Goal: Navigation & Orientation: Find specific page/section

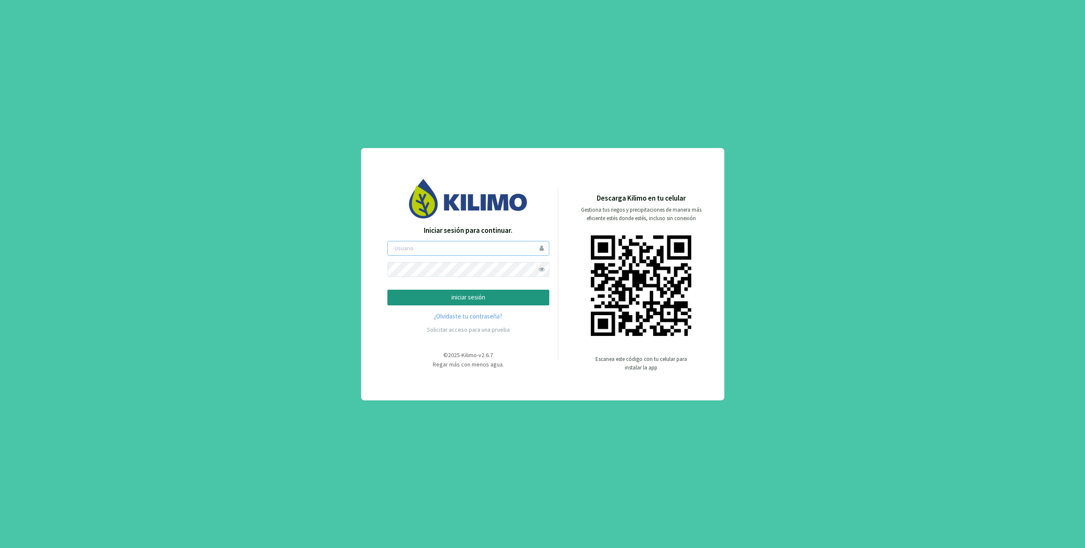
click at [510, 250] on input "email" at bounding box center [469, 248] width 162 height 15
type input "[EMAIL_ADDRESS][DOMAIN_NAME]"
click at [513, 285] on form "[EMAIL_ADDRESS][DOMAIN_NAME] iniciar sesión" at bounding box center [469, 273] width 162 height 64
click at [508, 297] on p "iniciar sesión" at bounding box center [469, 298] width 148 height 10
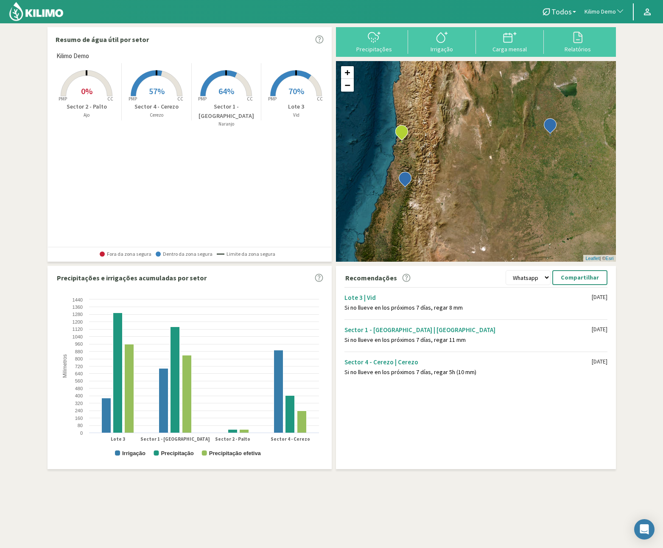
click at [618, 12] on span "button" at bounding box center [618, 12] width 8 height 8
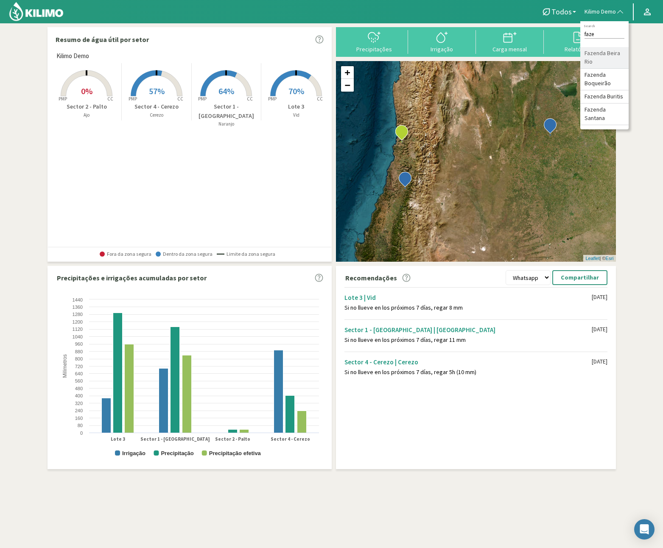
type input "faze"
click at [593, 51] on li "Fazenda Beira Rio" at bounding box center [604, 58] width 48 height 22
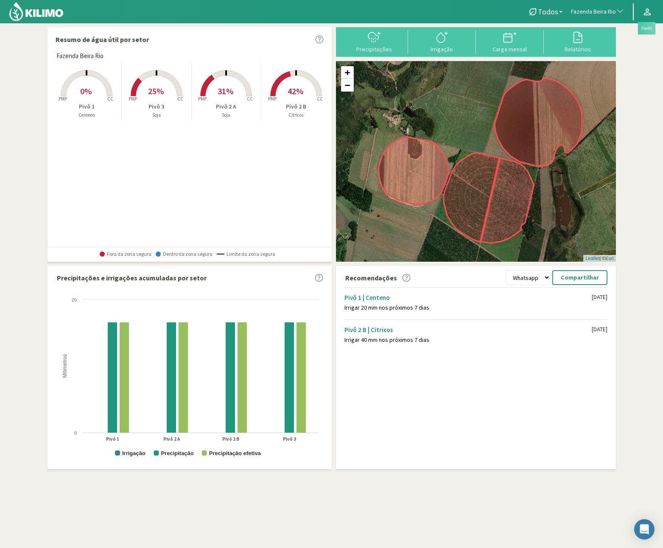
click at [644, 15] on icon at bounding box center [647, 12] width 10 height 10
click at [641, 44] on link "Sair" at bounding box center [622, 48] width 67 height 17
click at [606, 50] on link "Sair" at bounding box center [622, 48] width 67 height 17
click at [608, 49] on link "Sair" at bounding box center [622, 48] width 67 height 17
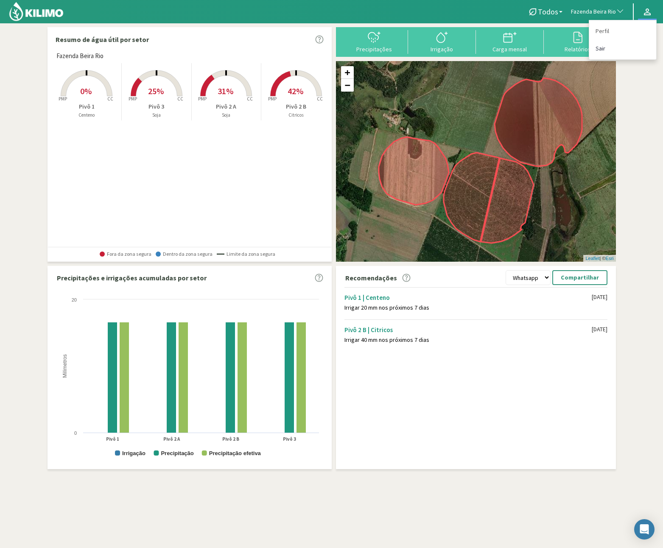
click at [608, 48] on link "Sair" at bounding box center [622, 48] width 67 height 17
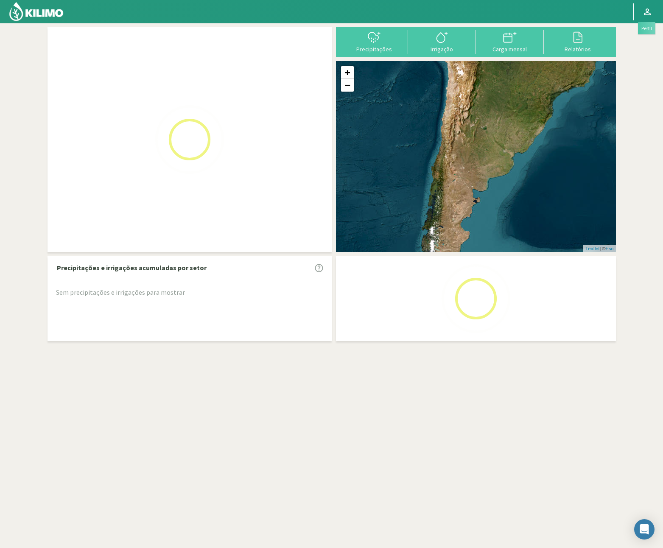
click at [646, 13] on icon at bounding box center [647, 11] width 7 height 7
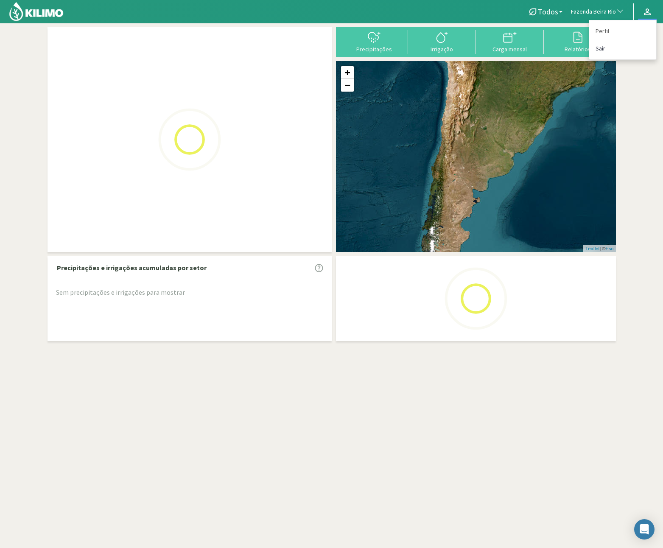
click at [636, 56] on link "Sair" at bounding box center [622, 48] width 67 height 17
click at [631, 50] on link "Sair" at bounding box center [622, 48] width 67 height 17
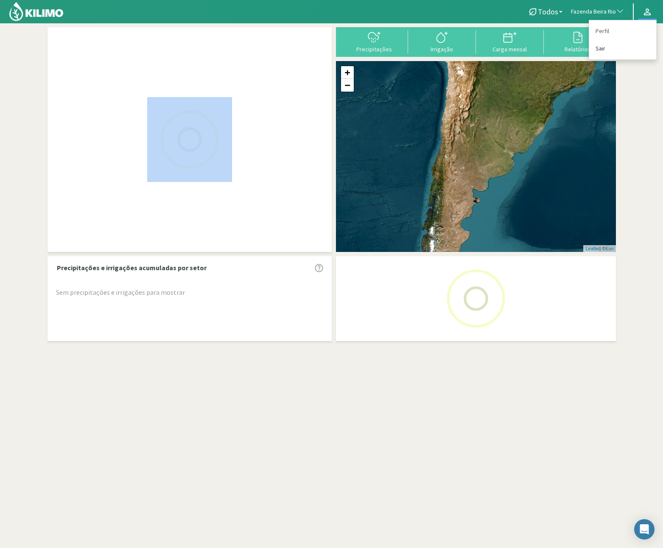
click at [631, 50] on link "Sair" at bounding box center [622, 48] width 67 height 17
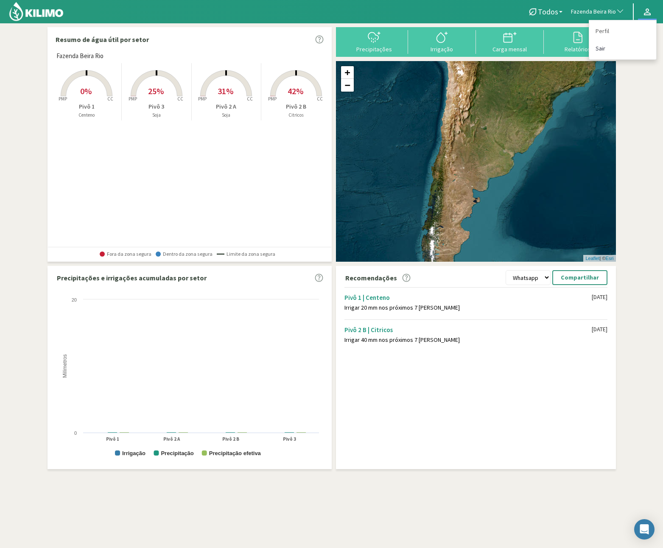
click at [629, 49] on link "Sair" at bounding box center [622, 48] width 67 height 17
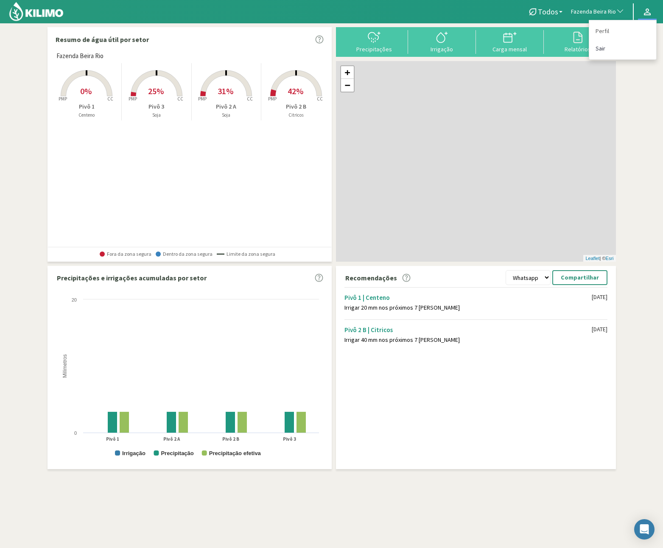
drag, startPoint x: 628, startPoint y: 48, endPoint x: 619, endPoint y: 50, distance: 8.6
click at [628, 48] on link "Sair" at bounding box center [622, 48] width 67 height 17
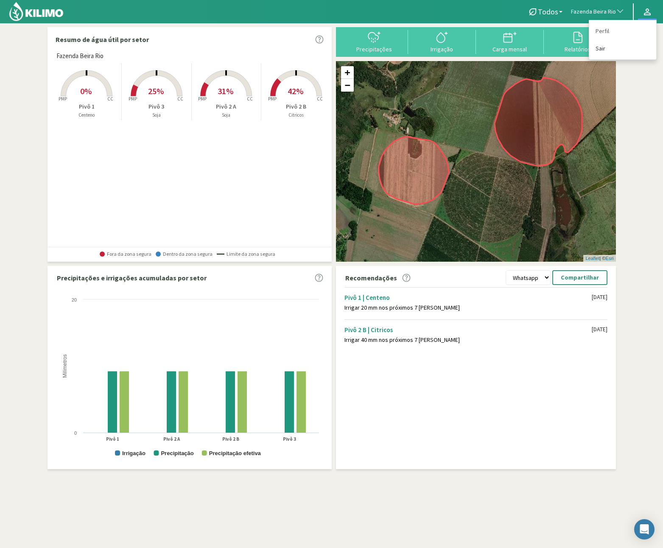
click at [597, 50] on link "Sair" at bounding box center [622, 48] width 67 height 17
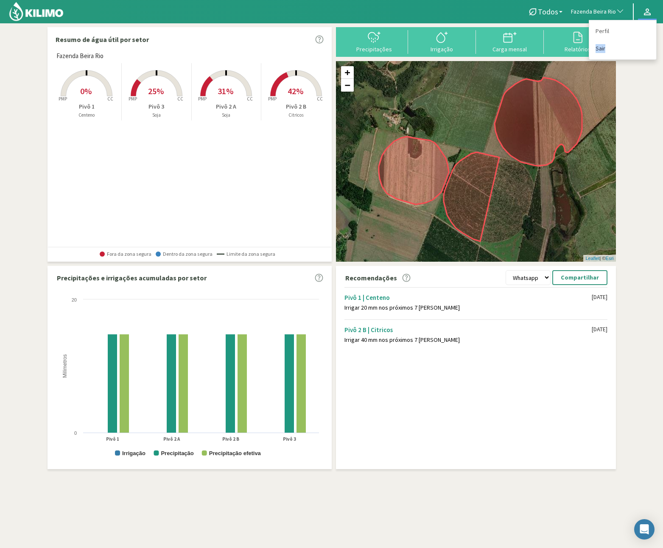
click at [597, 50] on link "Sair" at bounding box center [622, 48] width 67 height 17
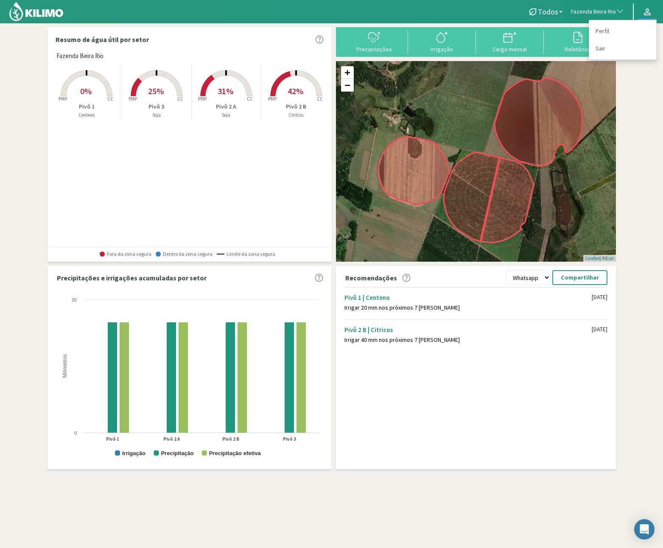
click at [650, 13] on icon at bounding box center [647, 11] width 7 height 7
click at [645, 13] on icon at bounding box center [647, 11] width 7 height 7
